Goal: Task Accomplishment & Management: Use online tool/utility

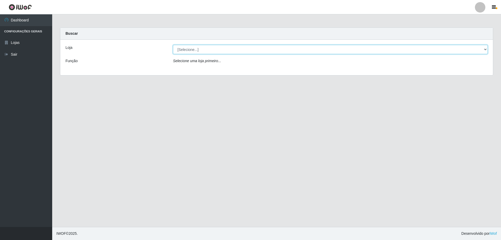
click at [192, 52] on select "[Selecione...] Atacado Vem - [STREET_ADDRESS]" at bounding box center [330, 49] width 315 height 9
select select "461"
click at [173, 45] on select "[Selecione...] Atacado Vem - [STREET_ADDRESS]" at bounding box center [330, 49] width 315 height 9
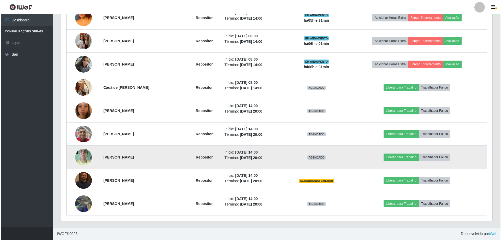
scroll to position [246, 0]
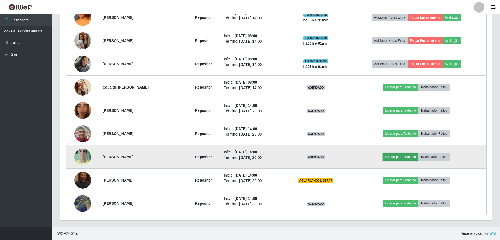
click at [405, 157] on button "Liberar para Trabalho" at bounding box center [400, 156] width 35 height 7
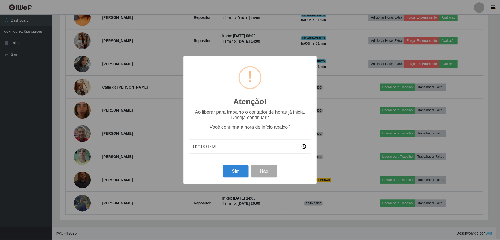
scroll to position [108, 429]
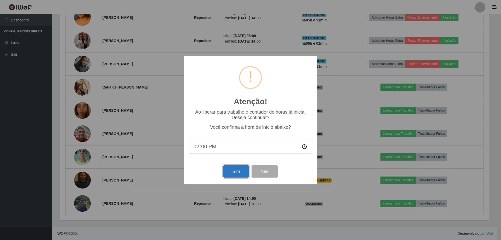
click at [236, 172] on button "Sim" at bounding box center [236, 171] width 25 height 12
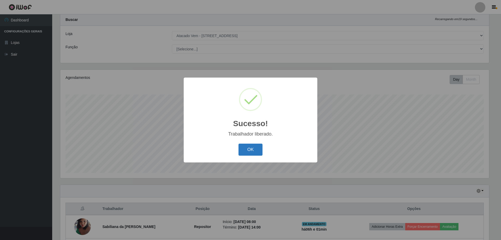
click at [249, 149] on button "OK" at bounding box center [251, 150] width 24 height 12
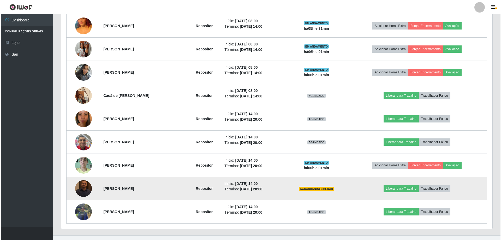
scroll to position [246, 0]
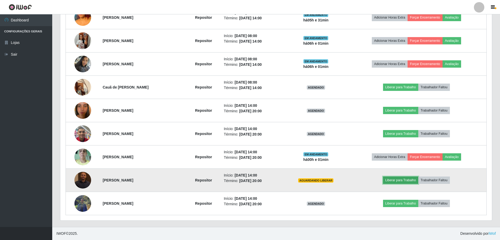
click at [398, 179] on button "Liberar para Trabalho" at bounding box center [400, 180] width 35 height 7
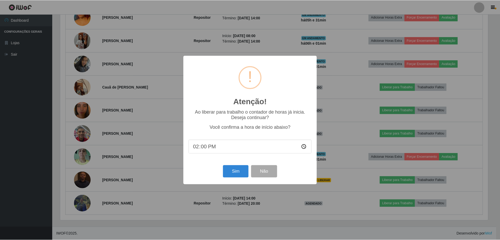
scroll to position [108, 429]
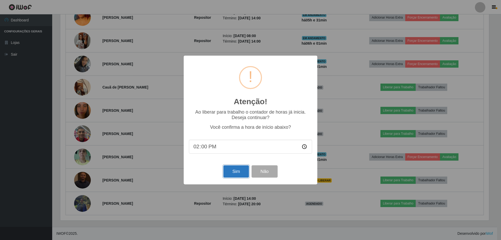
click at [237, 174] on button "Sim" at bounding box center [236, 171] width 25 height 12
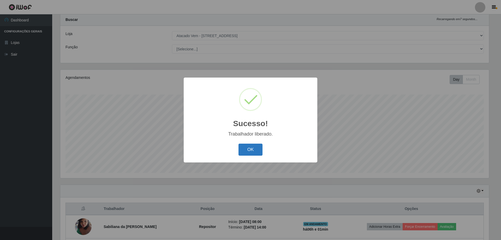
click at [246, 151] on button "OK" at bounding box center [251, 150] width 24 height 12
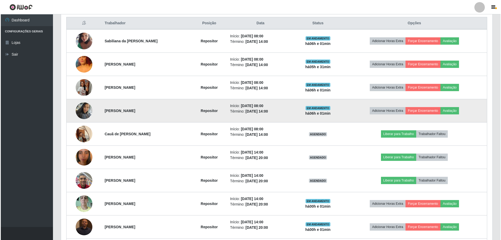
scroll to position [194, 0]
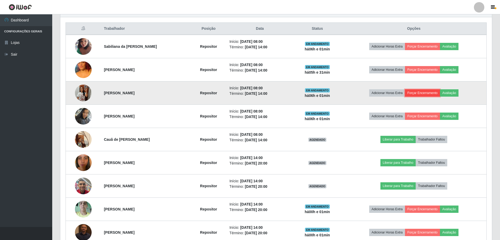
click at [422, 94] on button "Forçar Encerramento" at bounding box center [422, 92] width 35 height 7
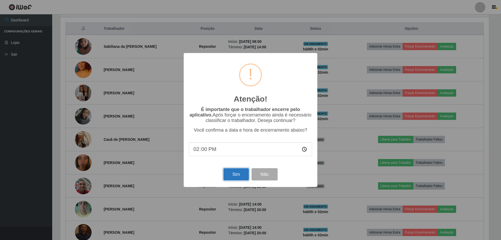
click at [237, 171] on button "Sim" at bounding box center [236, 174] width 25 height 12
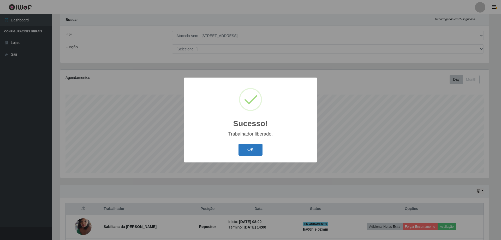
click at [255, 148] on button "OK" at bounding box center [251, 150] width 24 height 12
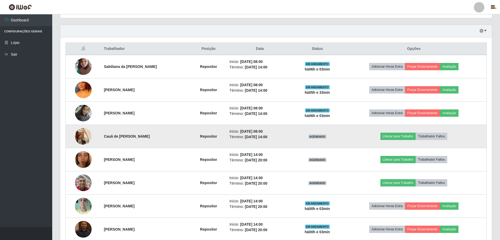
scroll to position [197, 0]
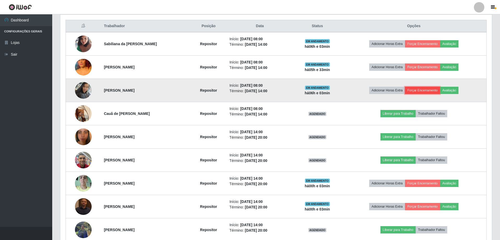
click at [424, 90] on button "Forçar Encerramento" at bounding box center [422, 90] width 35 height 7
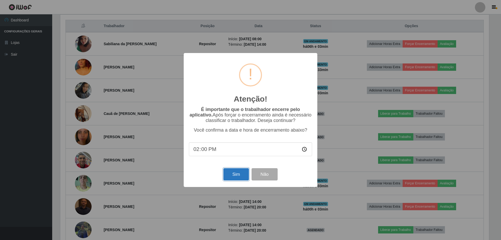
click at [233, 177] on button "Sim" at bounding box center [236, 174] width 25 height 12
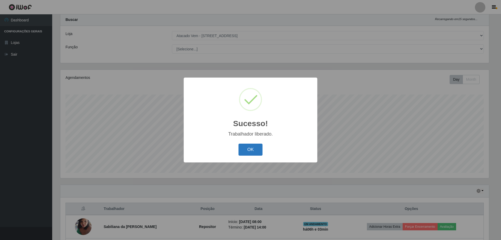
click at [250, 152] on button "OK" at bounding box center [251, 150] width 24 height 12
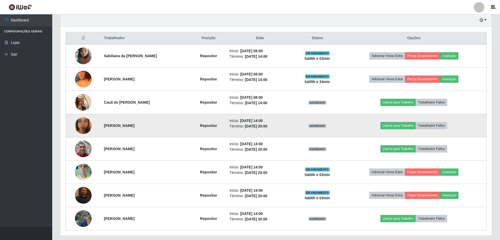
scroll to position [197, 0]
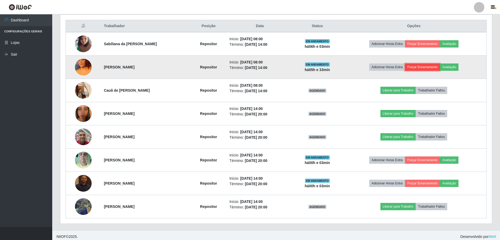
click at [426, 66] on button "Forçar Encerramento" at bounding box center [422, 66] width 35 height 7
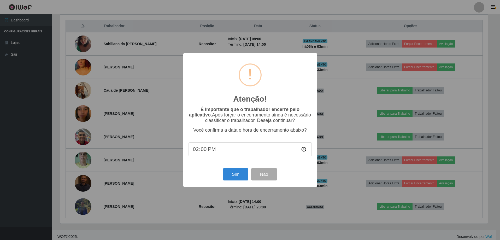
scroll to position [108, 429]
click at [234, 175] on button "Sim" at bounding box center [236, 174] width 25 height 12
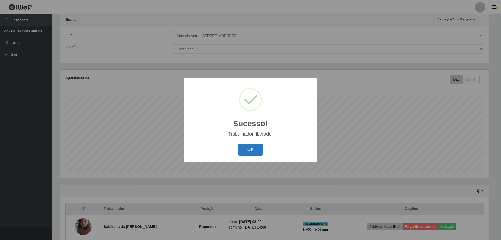
click at [249, 152] on button "OK" at bounding box center [251, 150] width 24 height 12
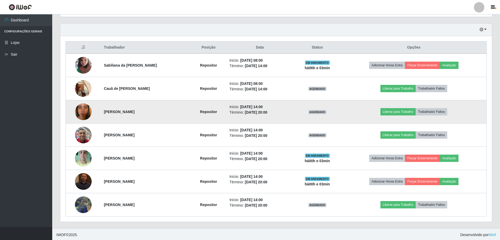
scroll to position [177, 0]
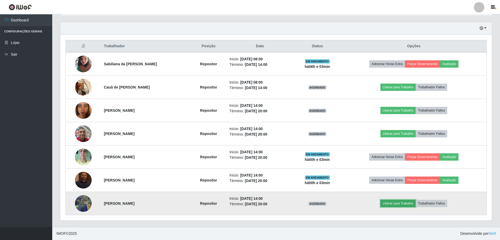
click at [397, 202] on button "Liberar para Trabalho" at bounding box center [397, 203] width 35 height 7
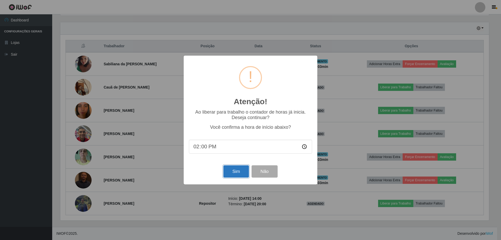
click at [236, 175] on button "Sim" at bounding box center [236, 171] width 25 height 12
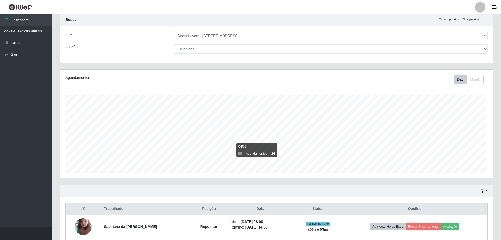
scroll to position [0, 0]
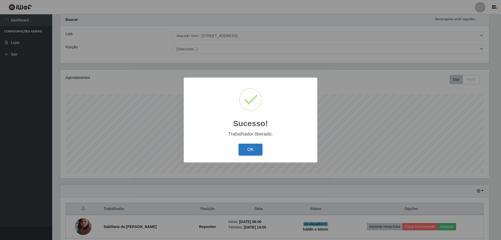
click at [253, 150] on button "OK" at bounding box center [251, 150] width 24 height 12
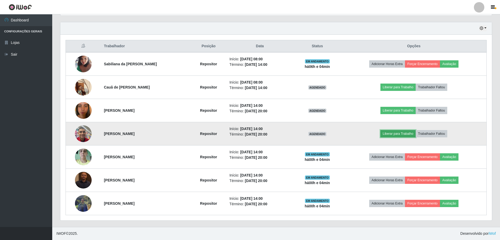
click at [401, 133] on button "Liberar para Trabalho" at bounding box center [397, 133] width 35 height 7
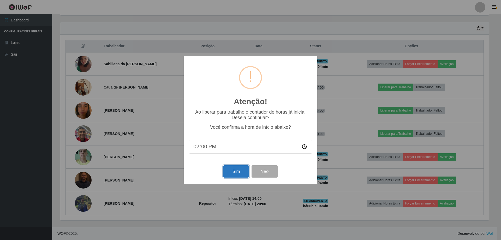
click at [237, 173] on button "Sim" at bounding box center [236, 171] width 25 height 12
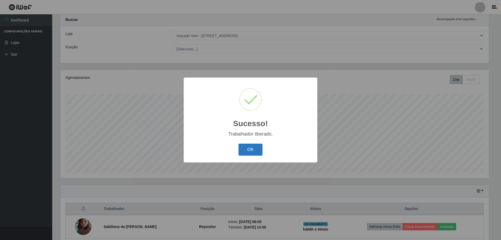
click at [253, 153] on button "OK" at bounding box center [251, 150] width 24 height 12
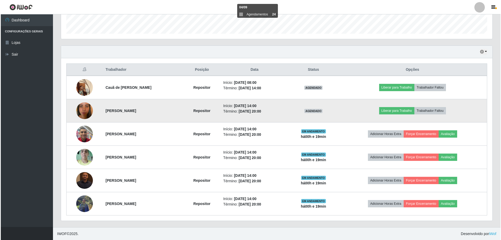
scroll to position [153, 0]
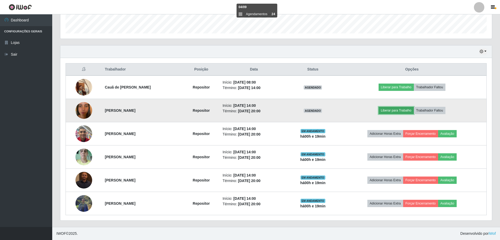
click at [391, 111] on button "Liberar para Trabalho" at bounding box center [396, 110] width 35 height 7
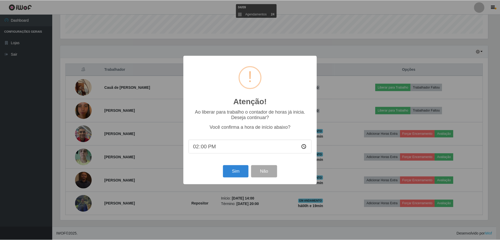
scroll to position [108, 429]
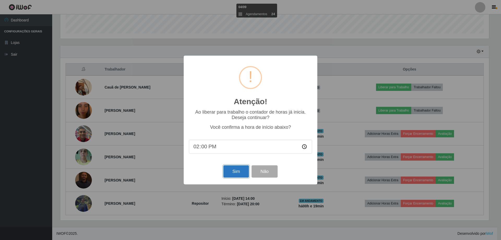
click at [237, 173] on button "Sim" at bounding box center [236, 171] width 25 height 12
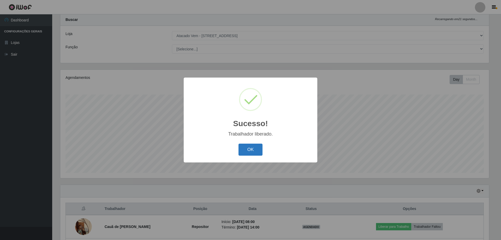
click at [253, 149] on button "OK" at bounding box center [251, 150] width 24 height 12
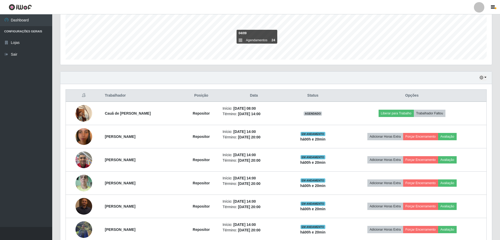
scroll to position [153, 0]
